Goal: Task Accomplishment & Management: Manage account settings

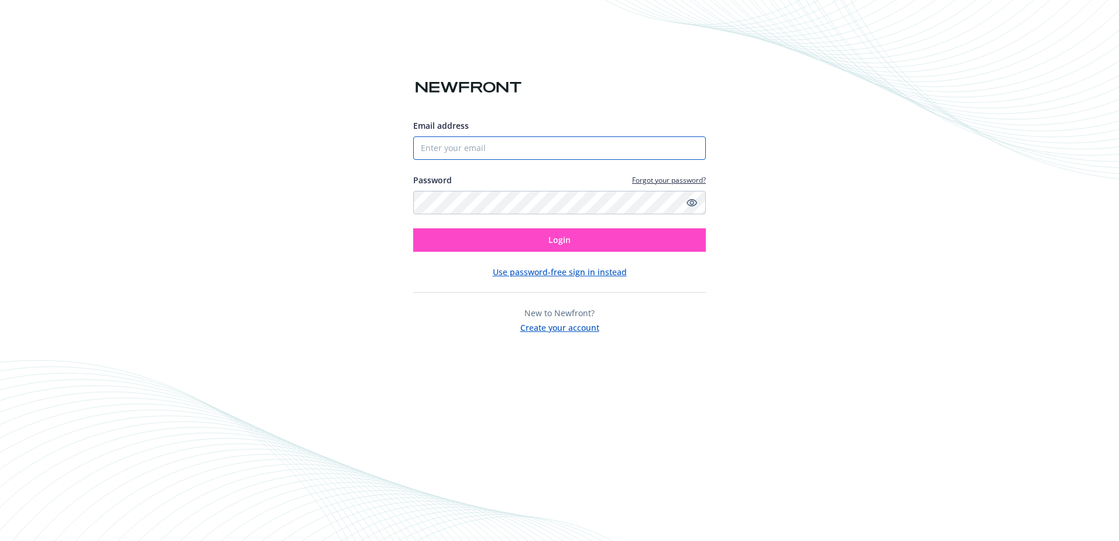
type input "[EMAIL_ADDRESS][DOMAIN_NAME]"
click at [498, 240] on button "Login" at bounding box center [559, 239] width 293 height 23
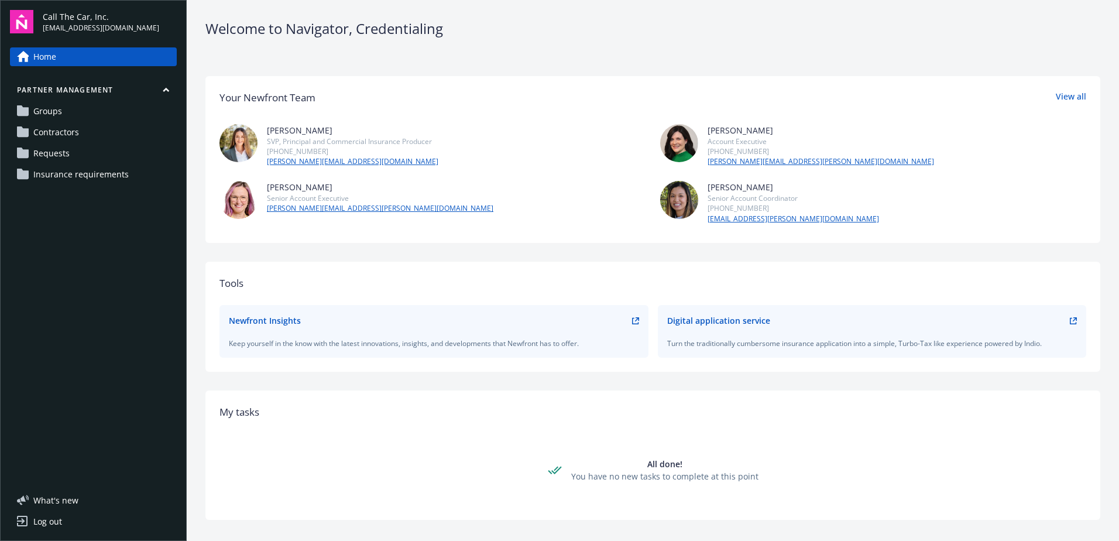
click at [59, 151] on span "Requests" at bounding box center [51, 153] width 36 height 19
